Goal: Information Seeking & Learning: Find contact information

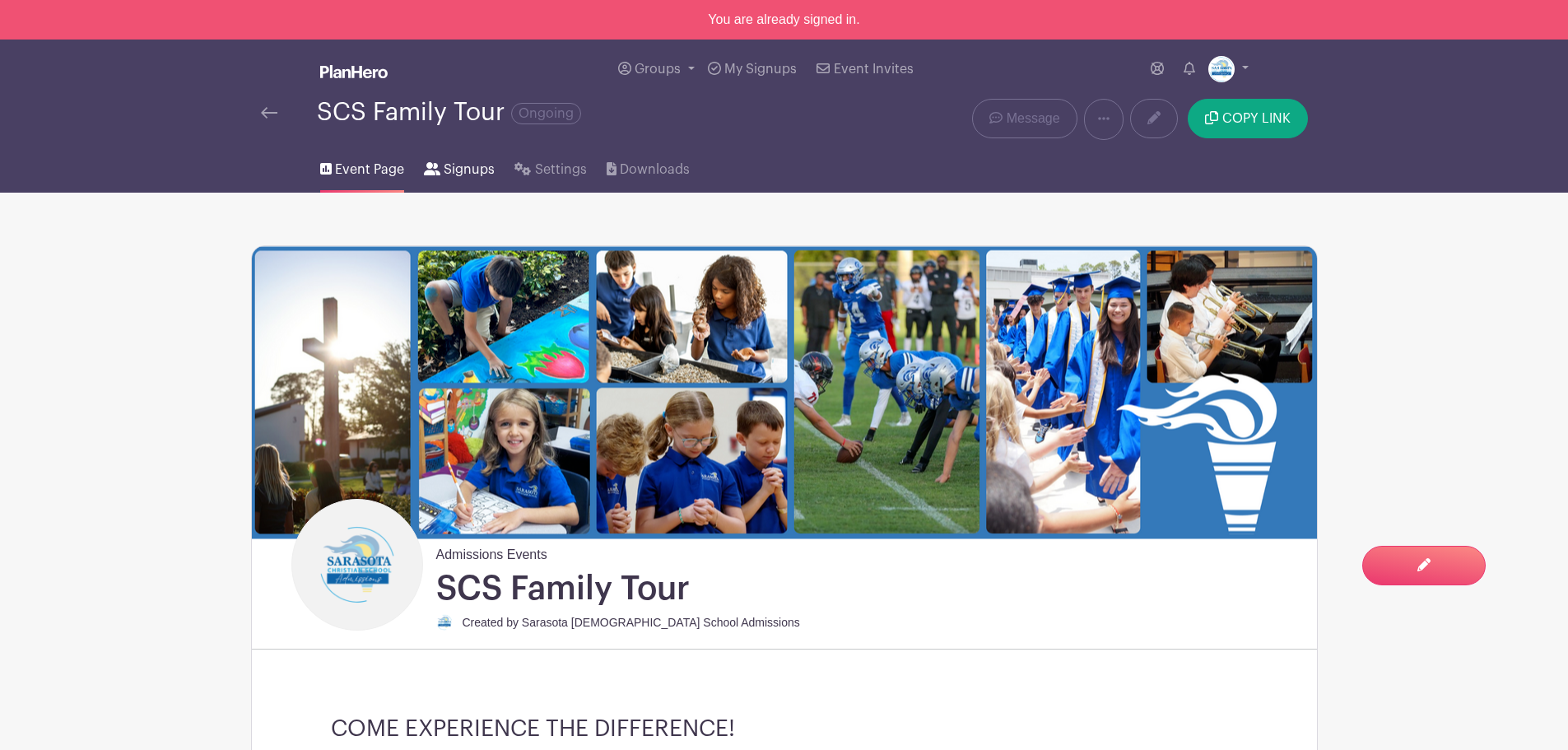
click at [475, 167] on span "Signups" at bounding box center [469, 170] width 51 height 20
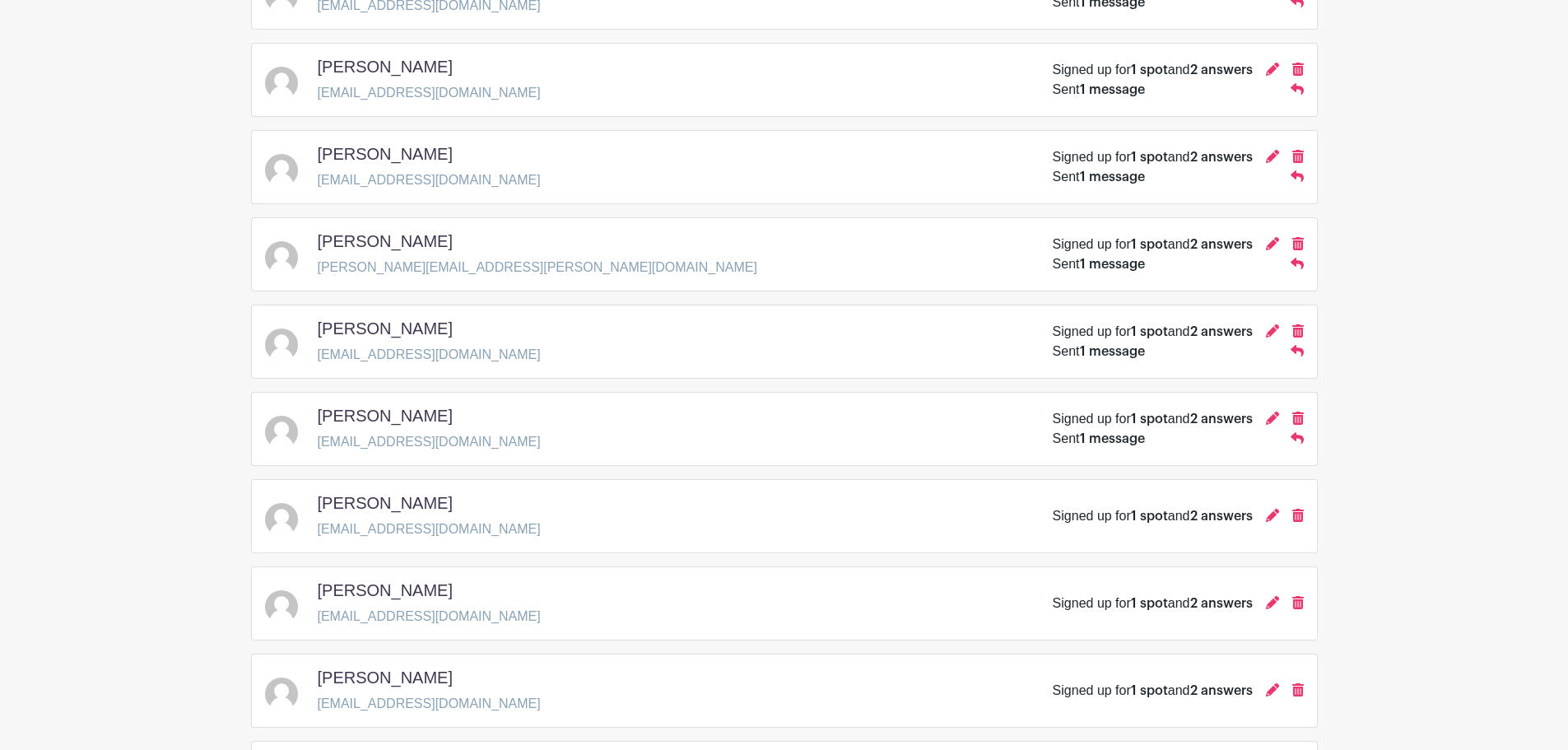
scroll to position [2287, 0]
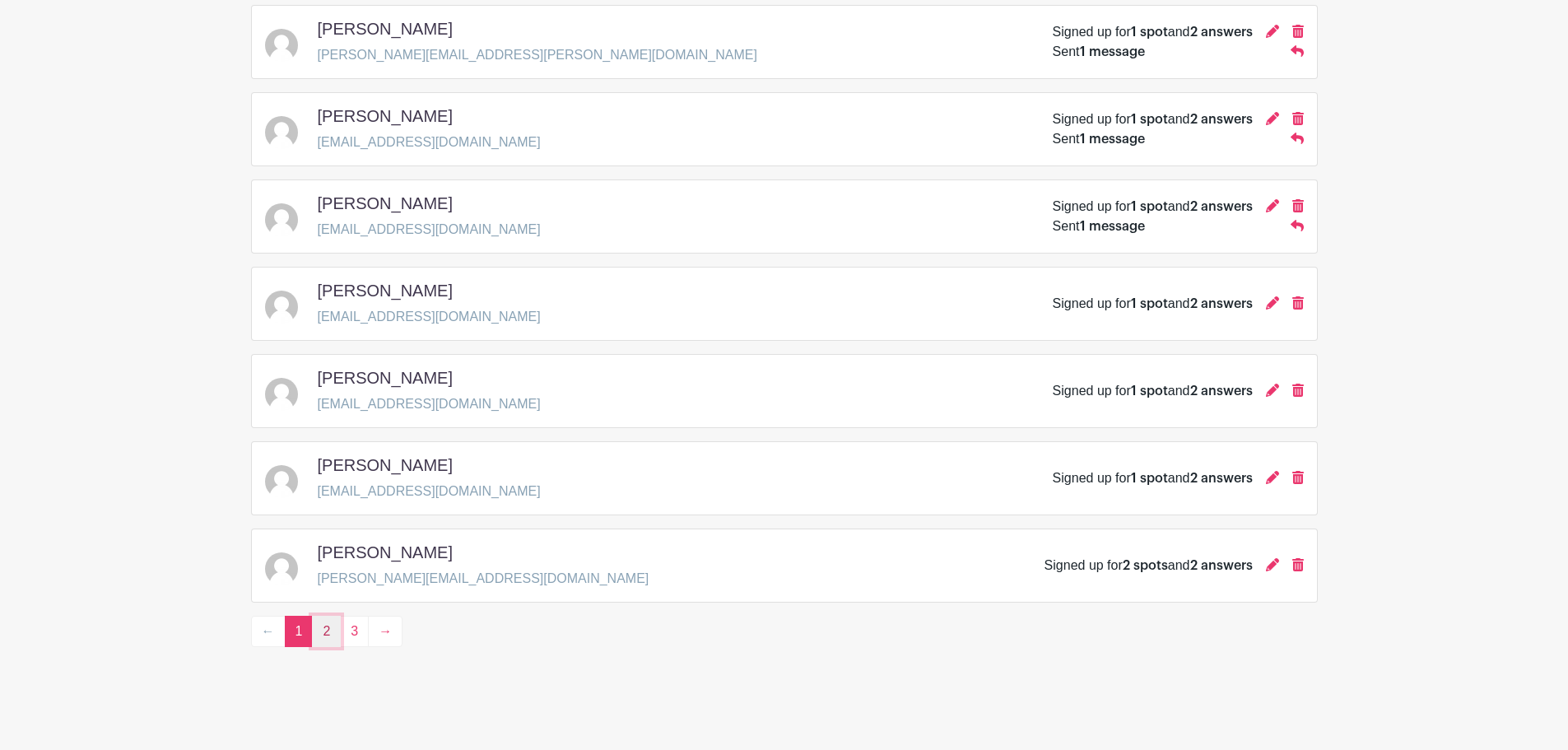
click at [327, 635] on link "2" at bounding box center [327, 632] width 29 height 31
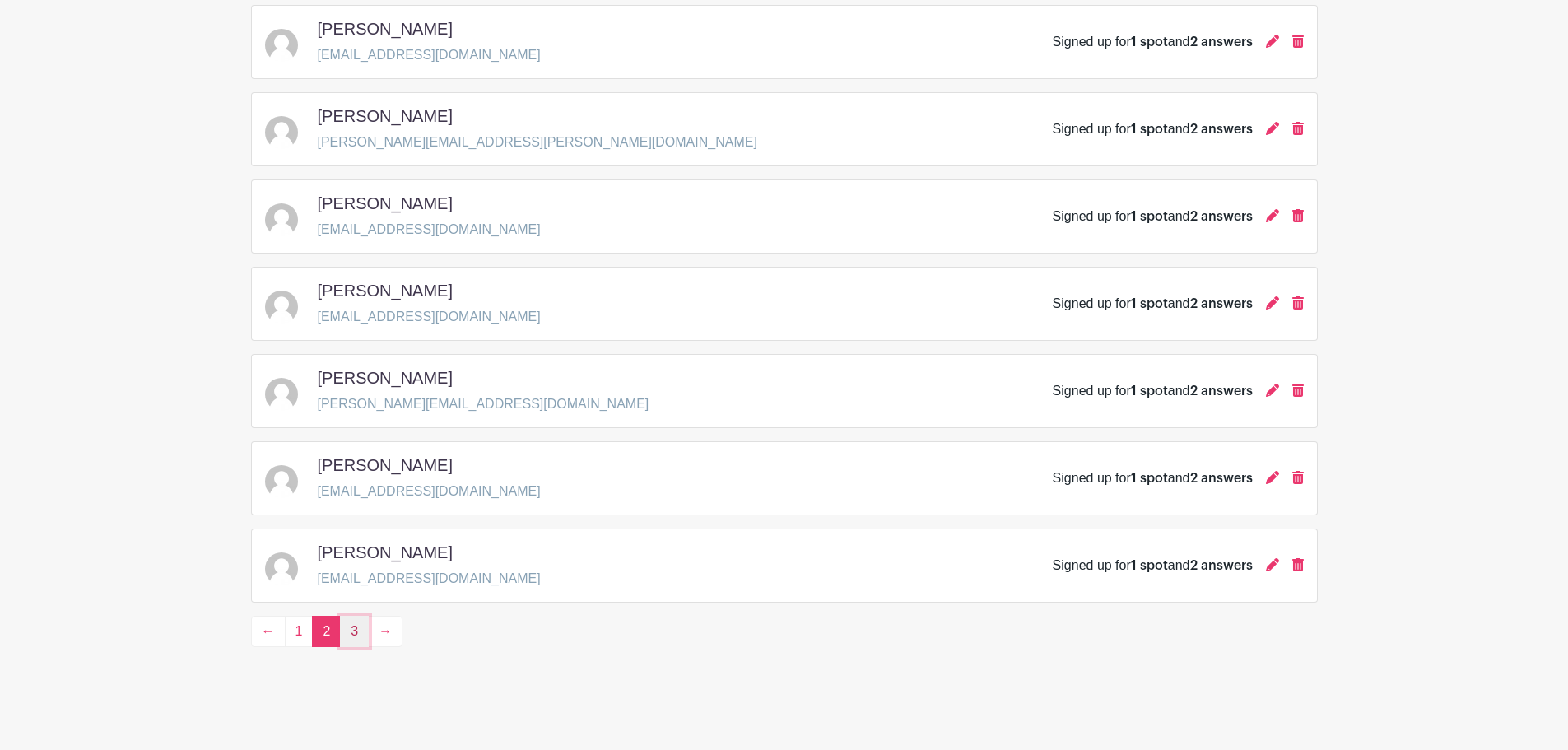
click at [355, 626] on link "3" at bounding box center [354, 632] width 29 height 31
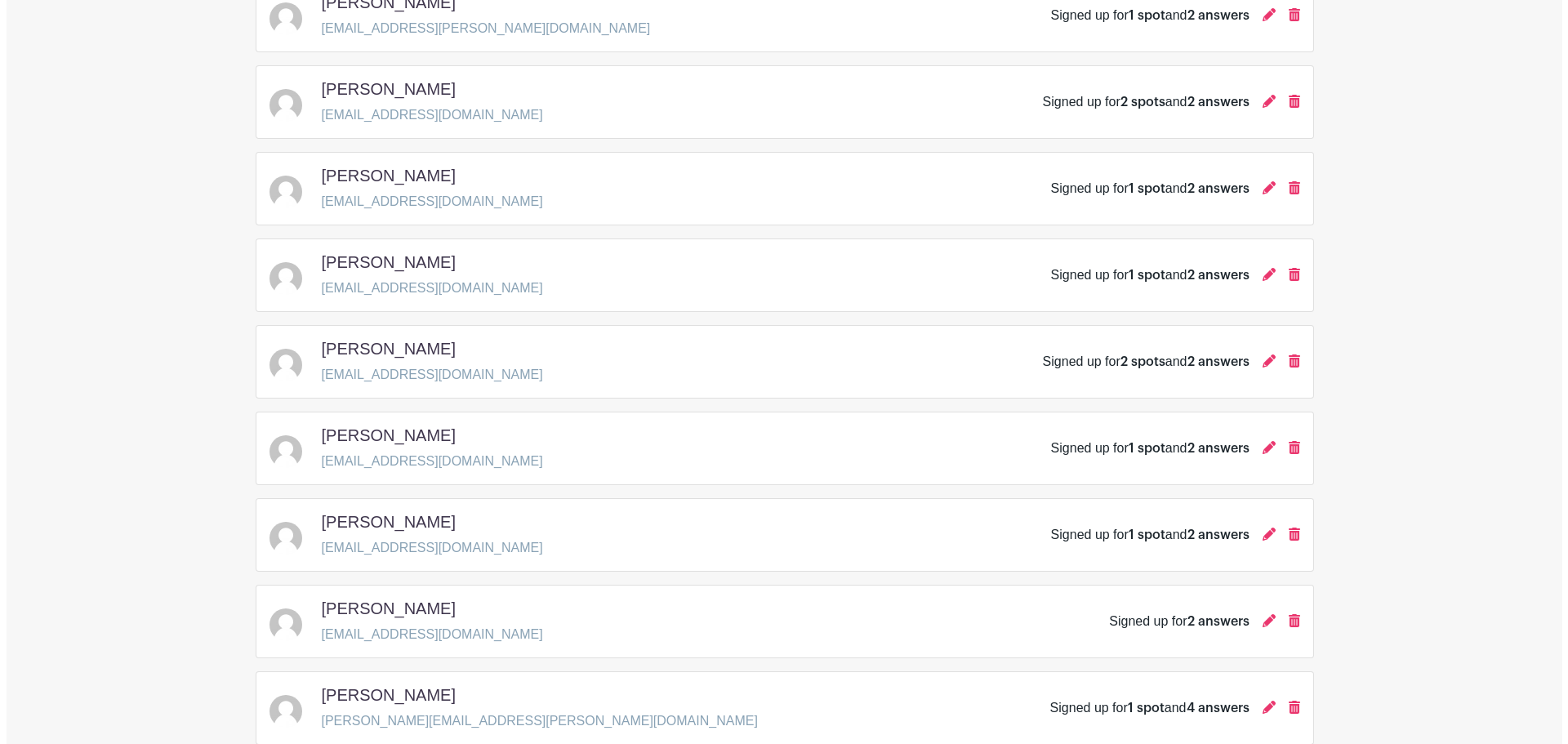
scroll to position [302, 0]
click at [1258, 625] on icon at bounding box center [1262, 622] width 13 height 13
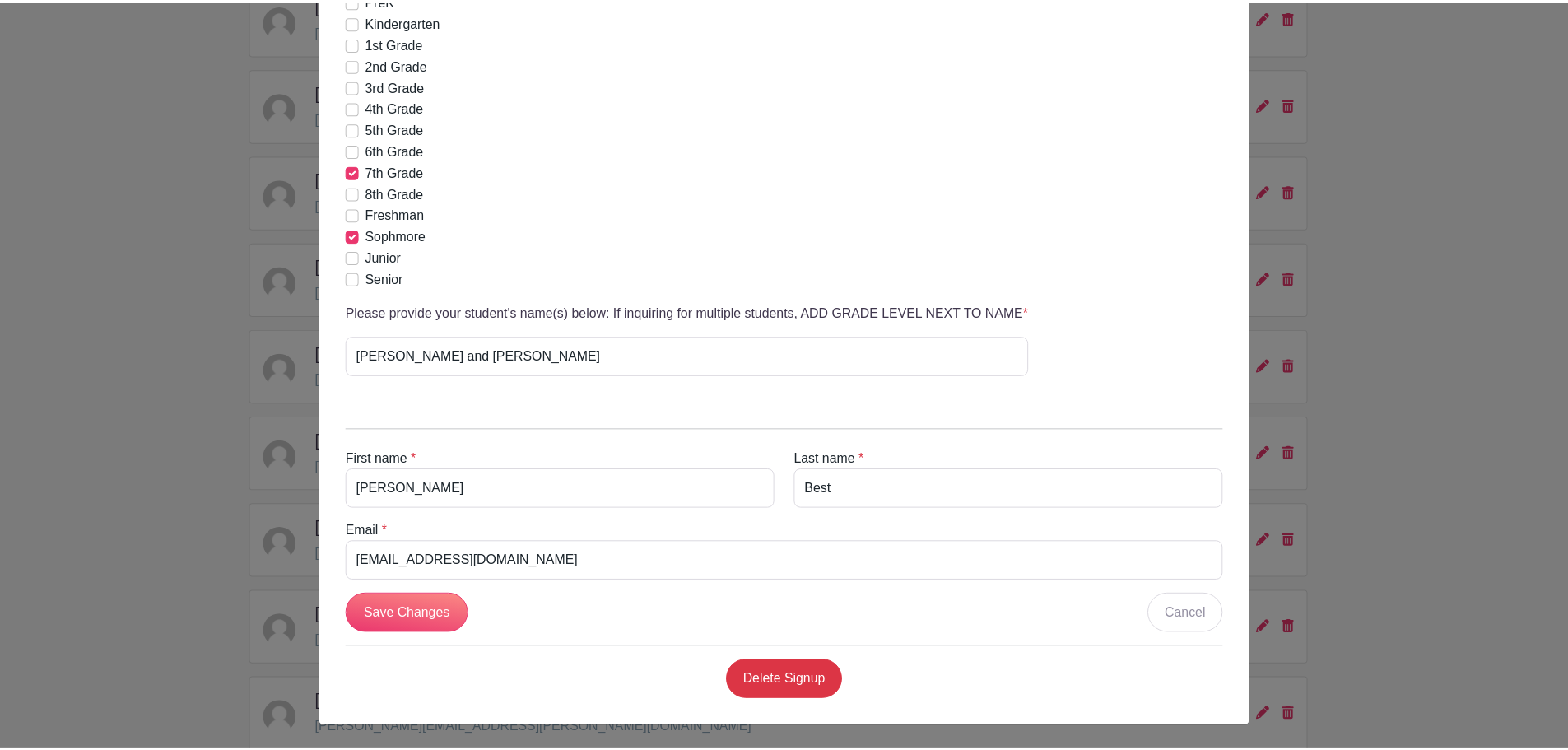
scroll to position [0, 0]
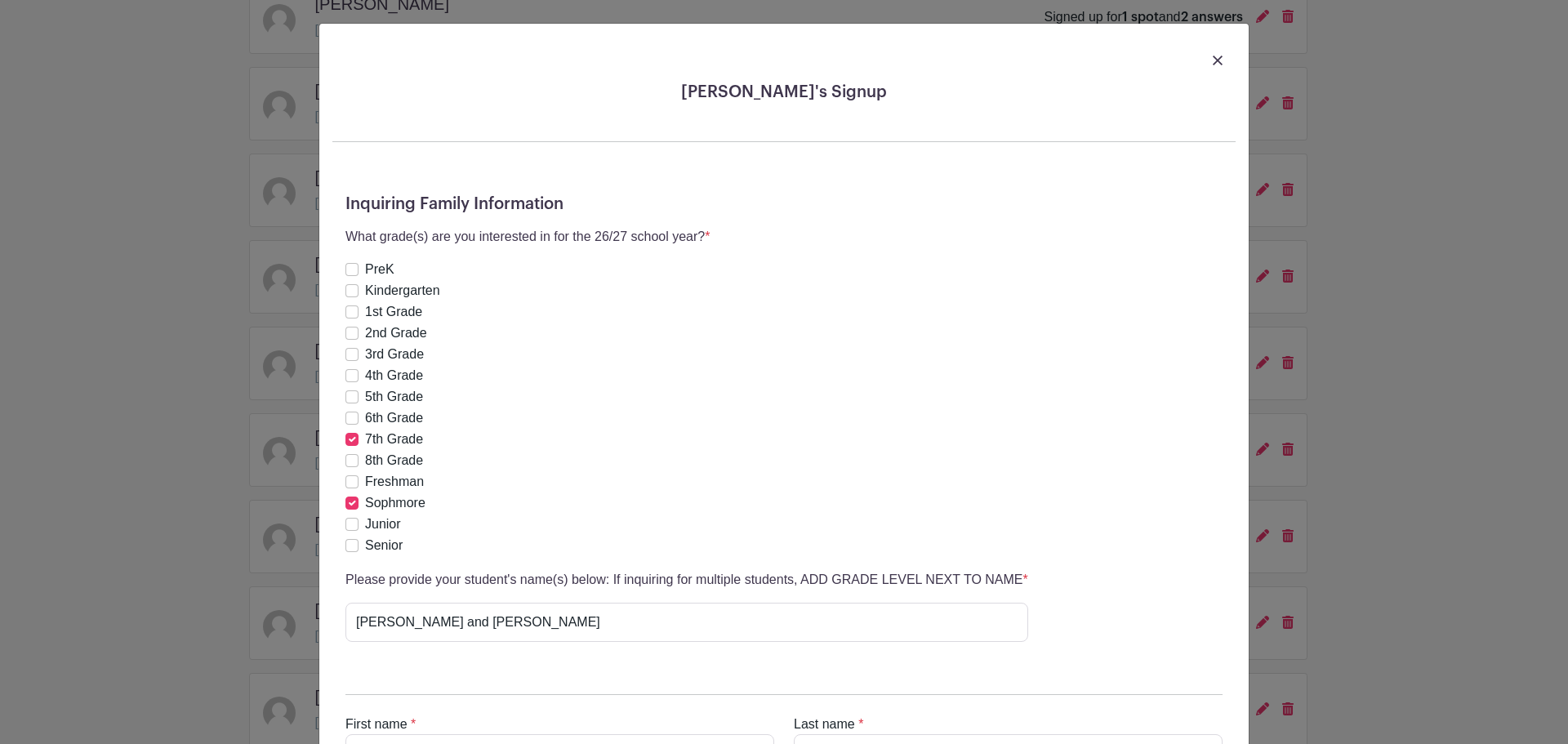
click at [1213, 58] on img at bounding box center [1217, 60] width 10 height 10
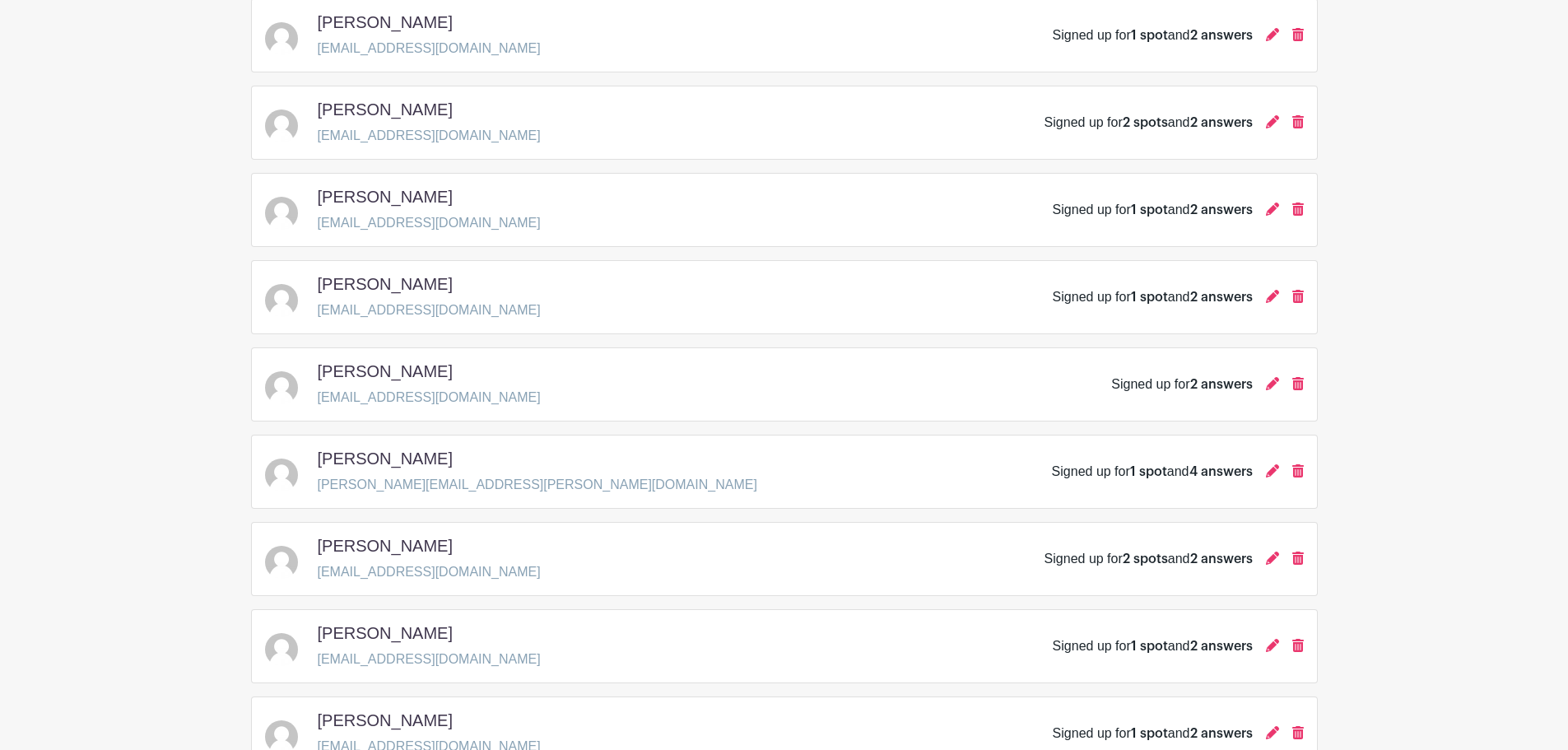
scroll to position [552, 0]
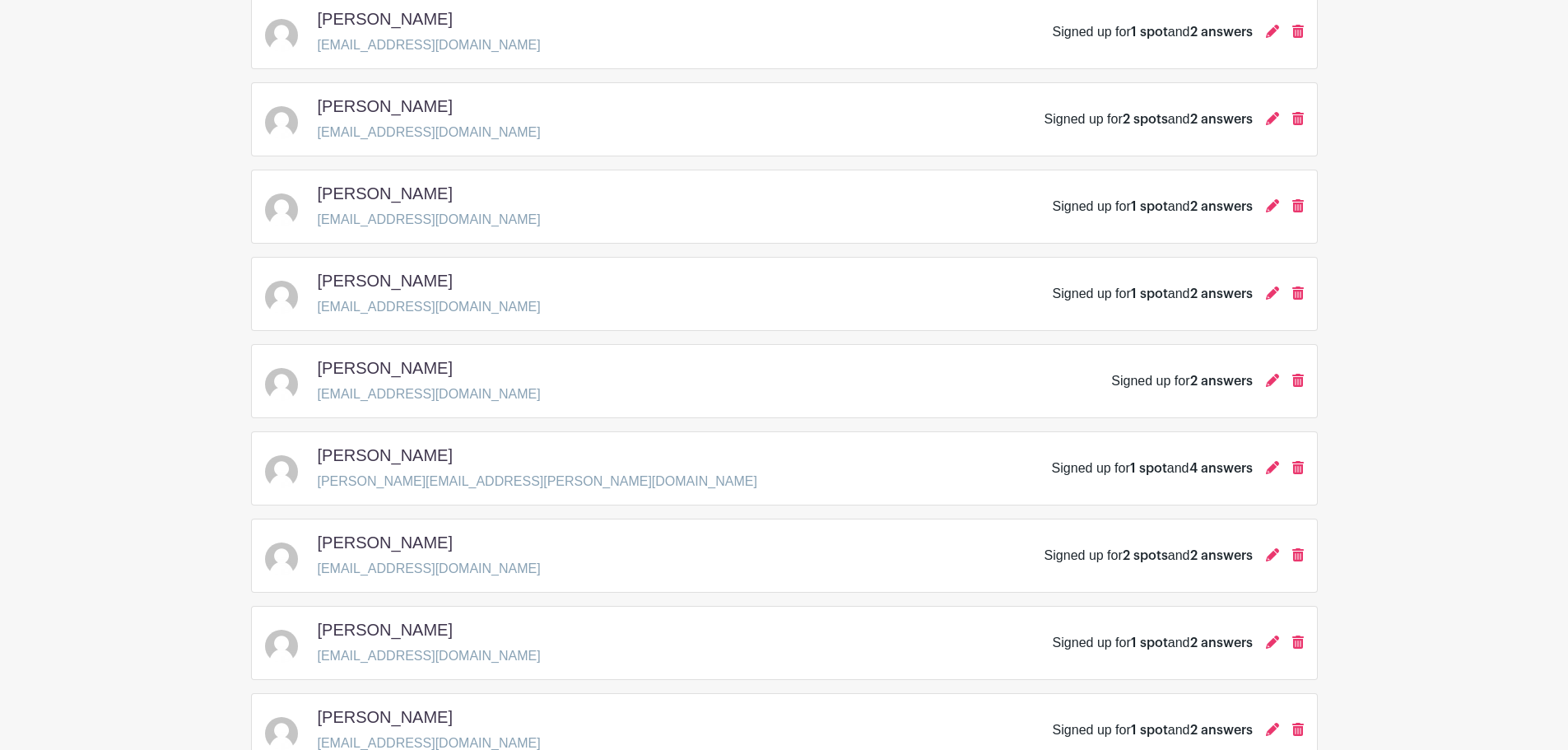
click at [151, 416] on main "Groups All Groups Admissions Events Add New Group My Signups Event Invites My a…" at bounding box center [784, 181] width 1568 height 1466
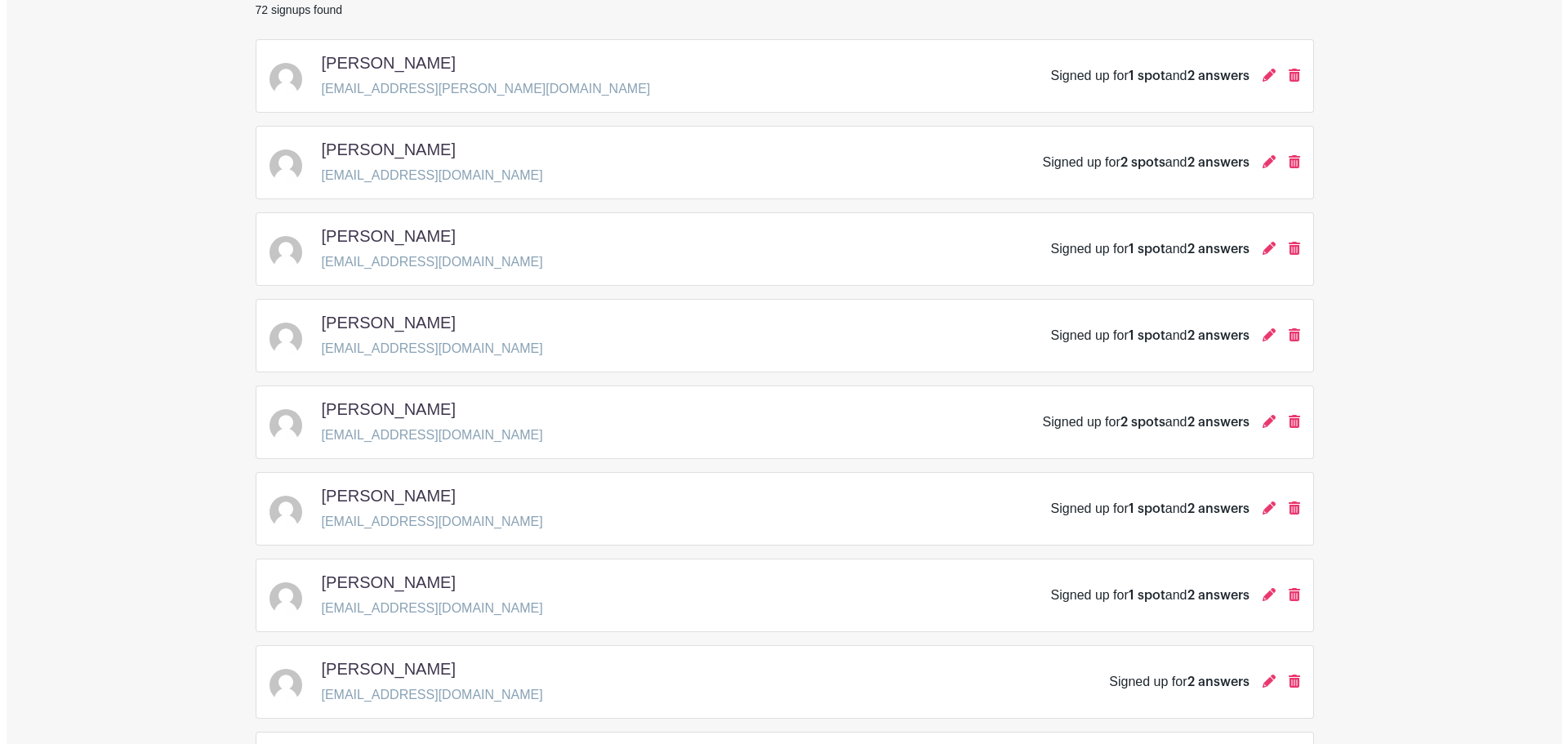
scroll to position [0, 0]
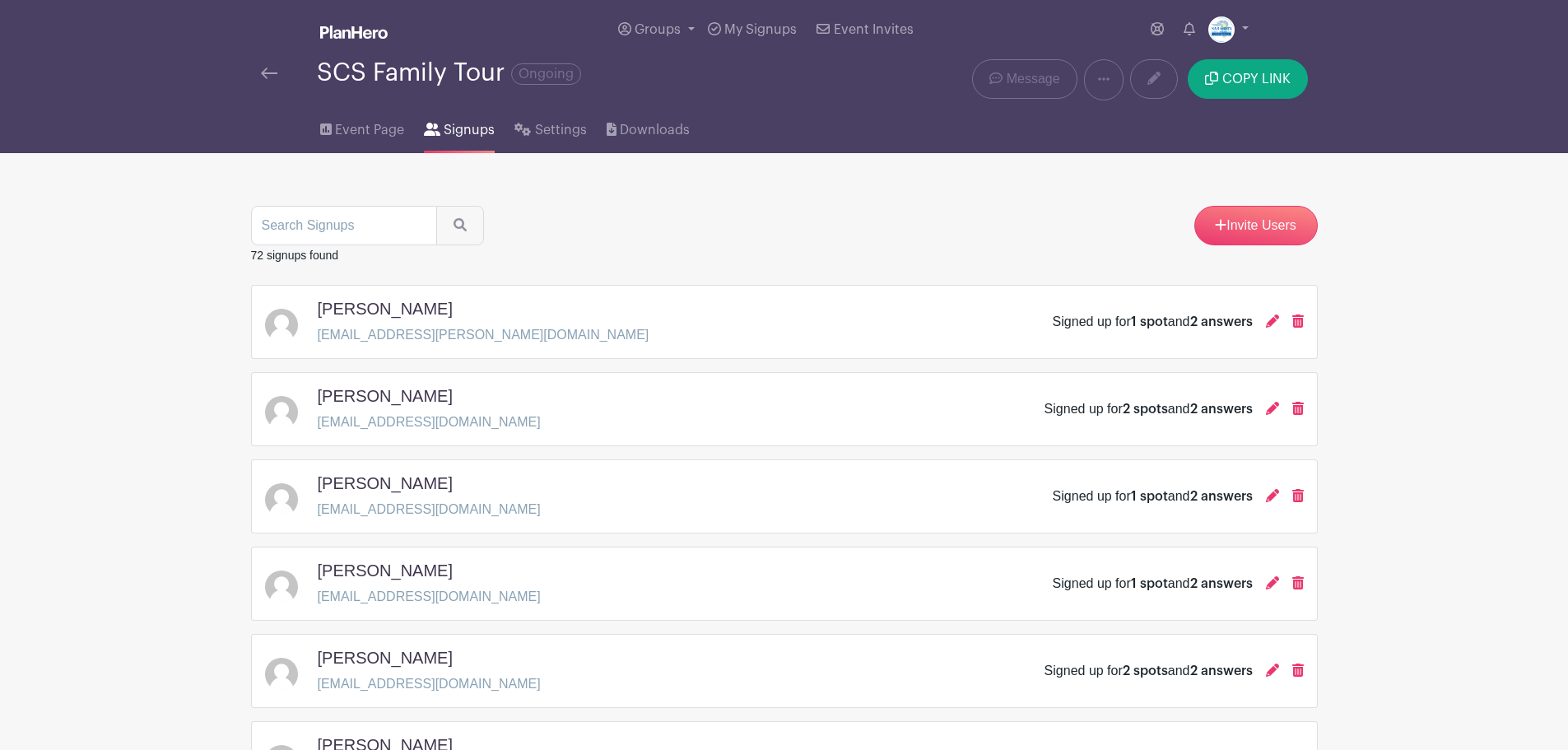
click at [263, 71] on img at bounding box center [268, 73] width 17 height 12
